Goal: Find specific page/section

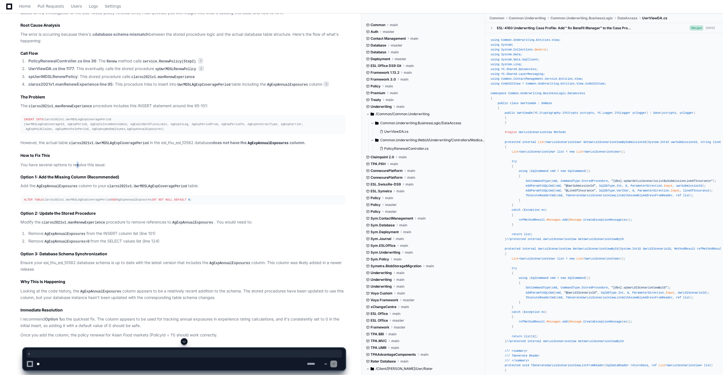
scroll to position [387, 0]
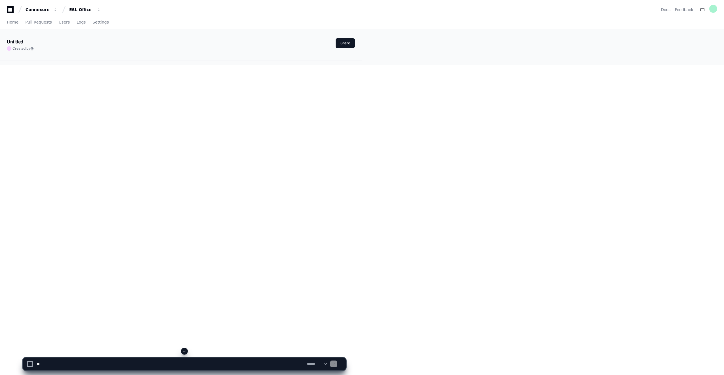
click at [9, 10] on icon at bounding box center [10, 9] width 11 height 7
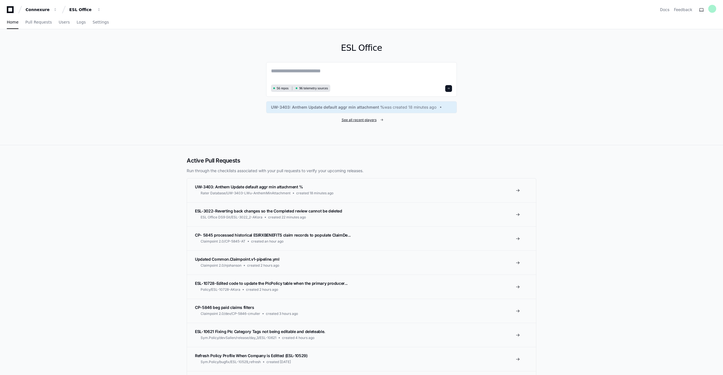
click at [353, 119] on span "See all recent players" at bounding box center [358, 120] width 35 height 5
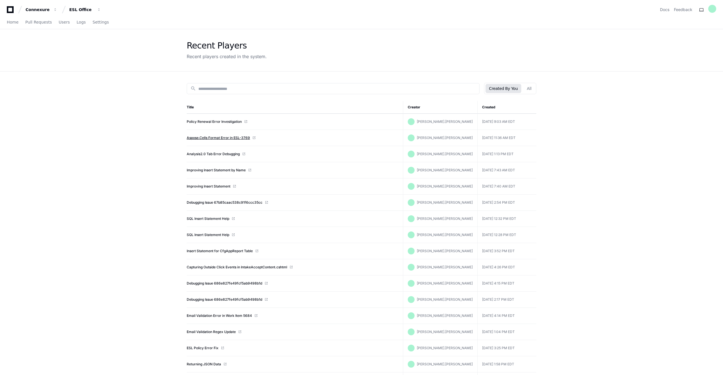
click at [209, 139] on link "Aspose.Cells Format Error in ESL-3769" at bounding box center [218, 138] width 63 height 5
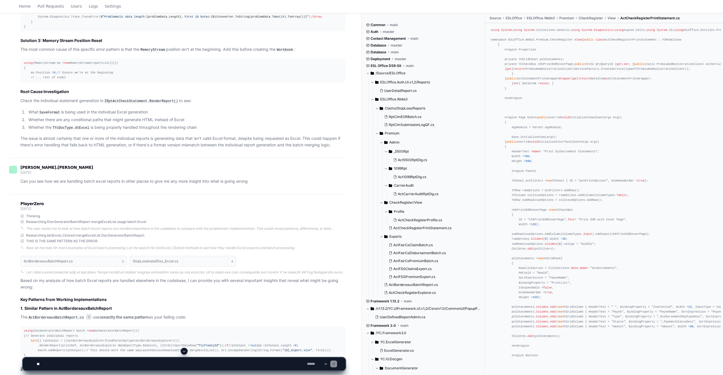
scroll to position [908, 0]
